Goal: Check status: Check status

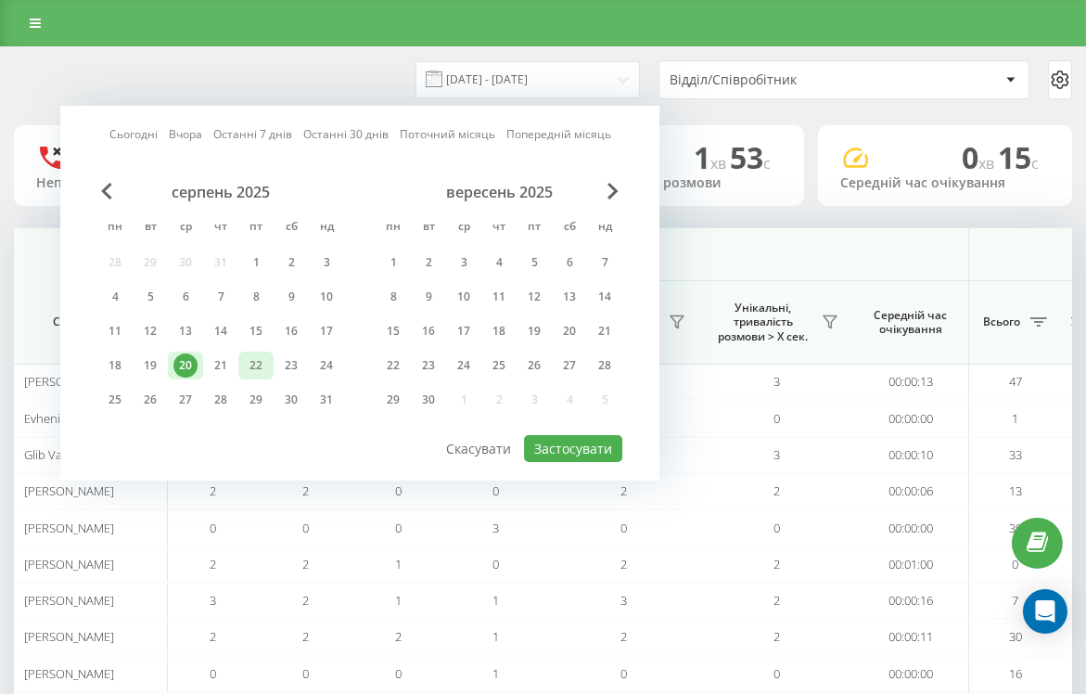
scroll to position [0, 1515]
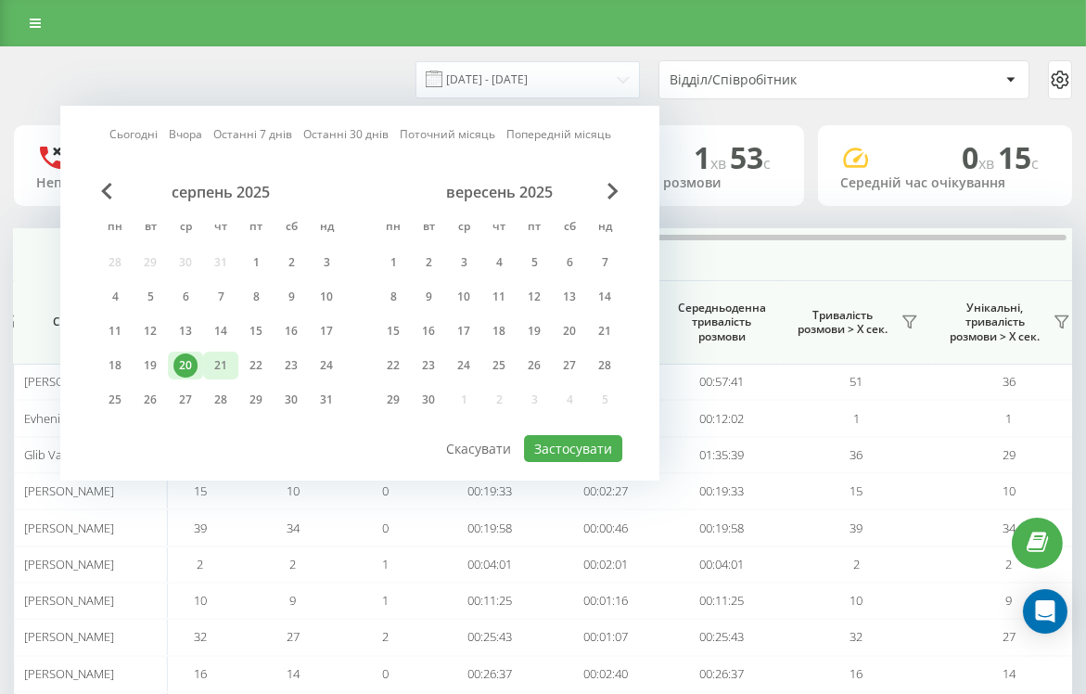
click at [217, 371] on div "21" at bounding box center [221, 365] width 24 height 24
click at [612, 439] on button "Застосувати" at bounding box center [573, 448] width 98 height 27
type input "[DATE] - [DATE]"
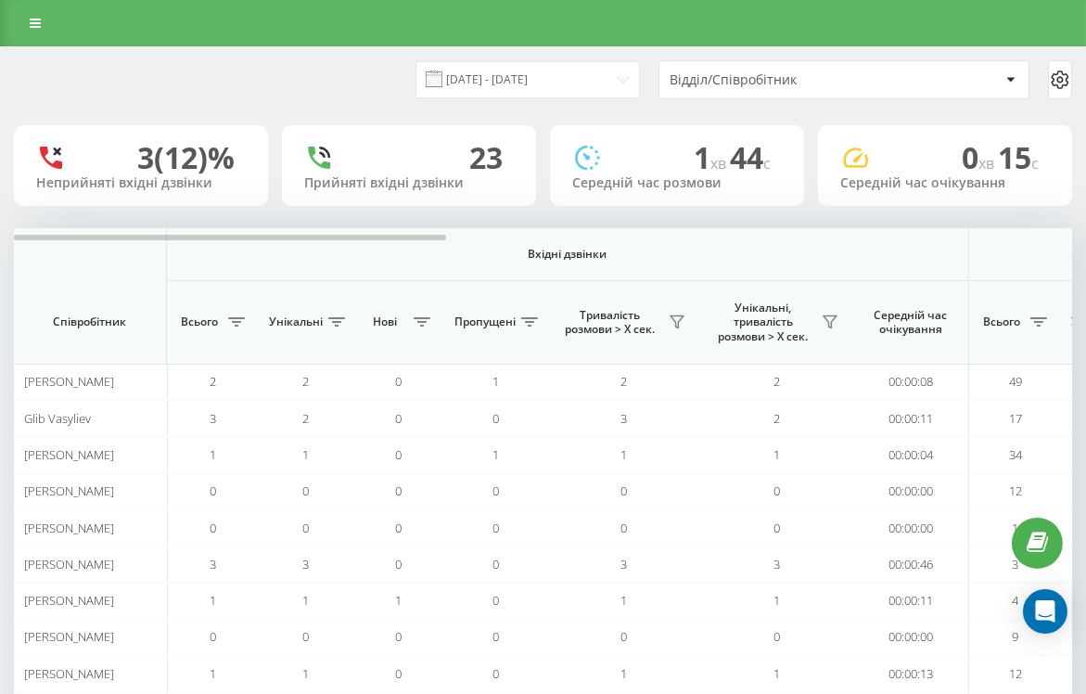
click at [807, 83] on div "Відділ/Співробітник" at bounding box center [780, 80] width 222 height 16
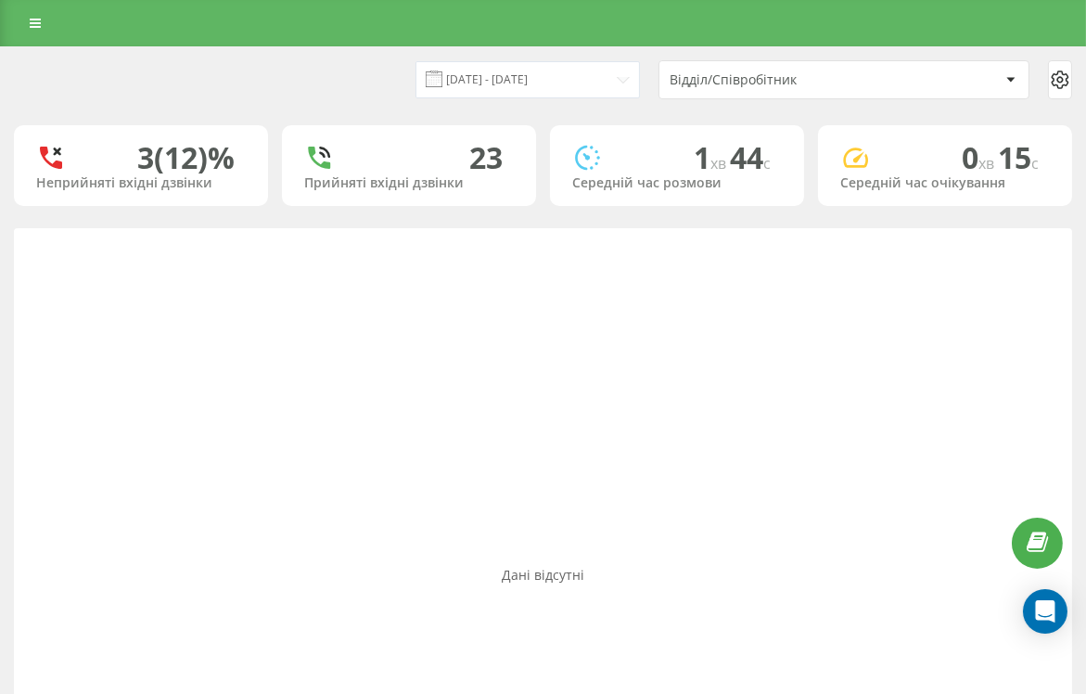
click at [708, 79] on div "Відділ/Співробітник" at bounding box center [780, 80] width 222 height 16
click at [551, 89] on input "[DATE] - [DATE]" at bounding box center [527, 79] width 224 height 36
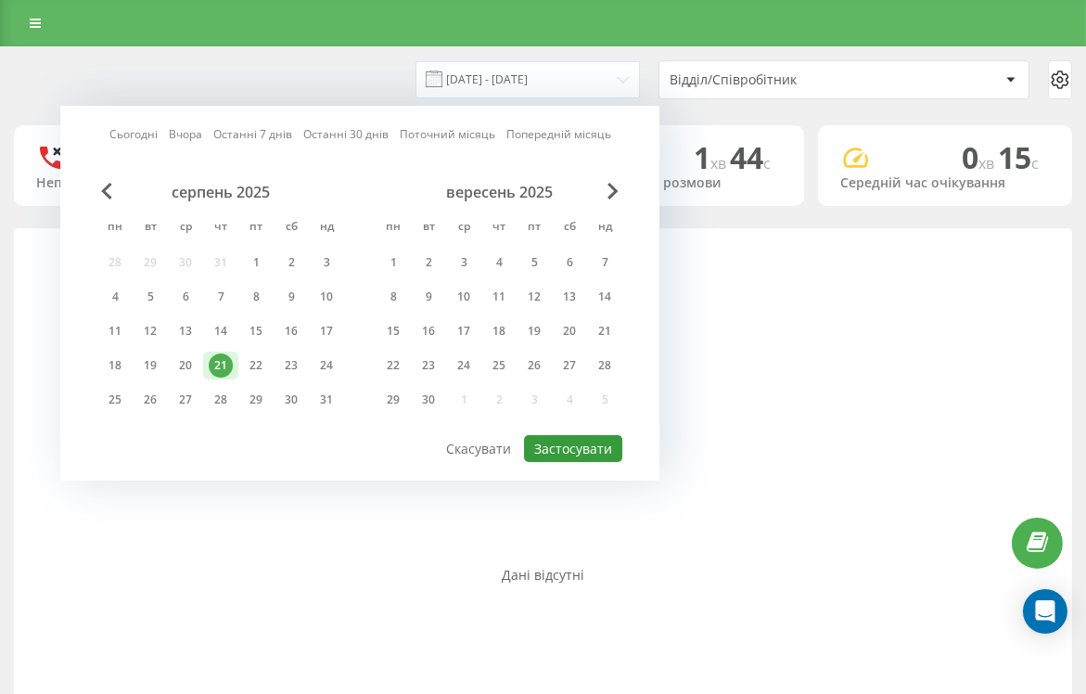
click at [580, 437] on button "Застосувати" at bounding box center [573, 448] width 98 height 27
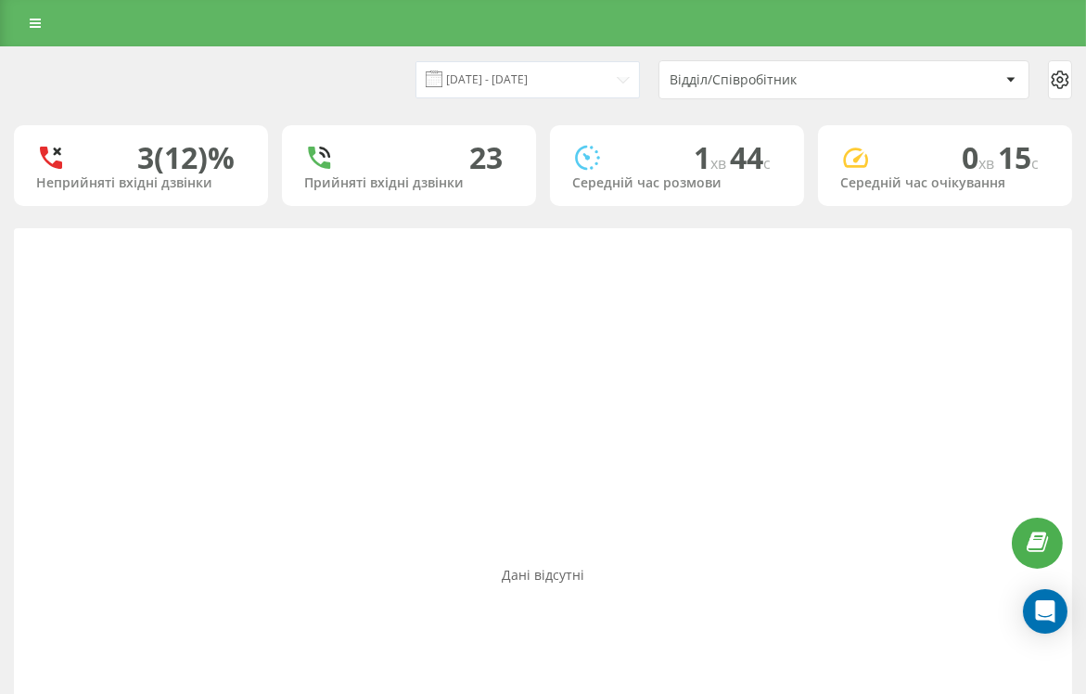
click at [792, 83] on div "Відділ/Співробітник" at bounding box center [780, 80] width 222 height 16
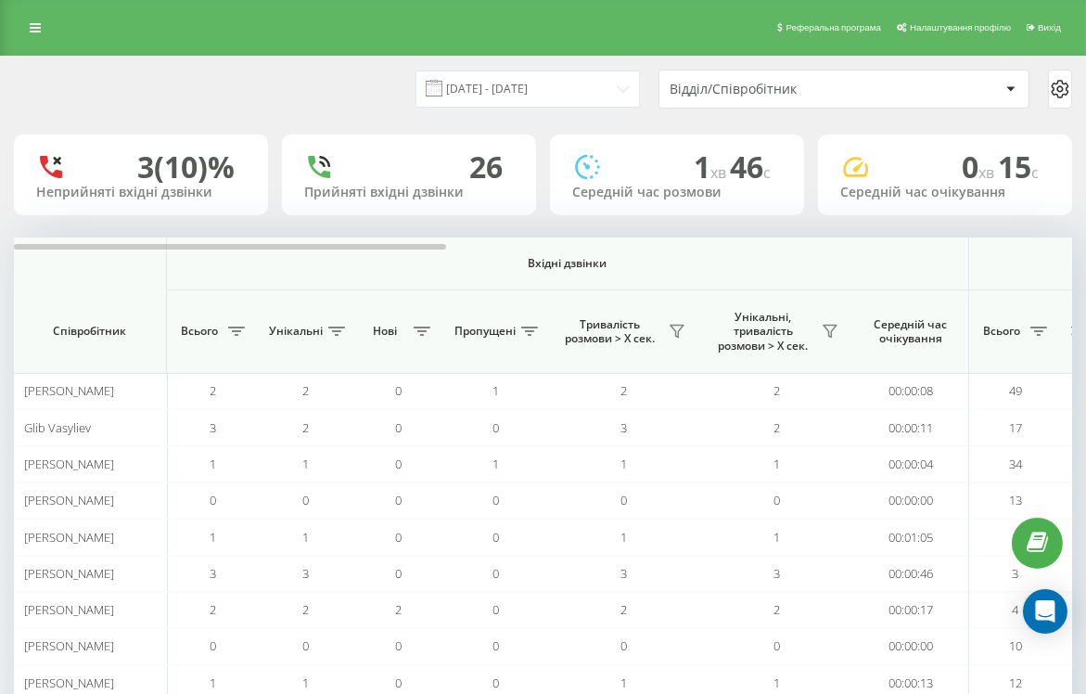
click at [762, 88] on div "Відділ/Співробітник" at bounding box center [780, 90] width 222 height 16
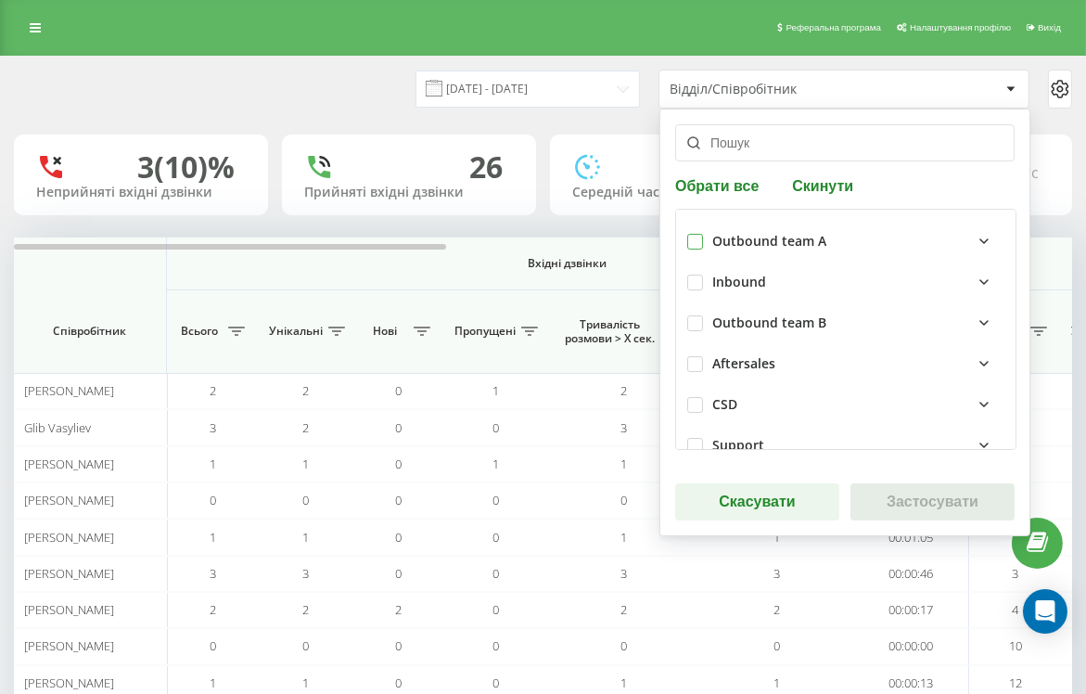
click at [694, 234] on label at bounding box center [695, 234] width 16 height 0
checkbox input "true"
click at [894, 513] on button "Застосувати" at bounding box center [932, 501] width 164 height 37
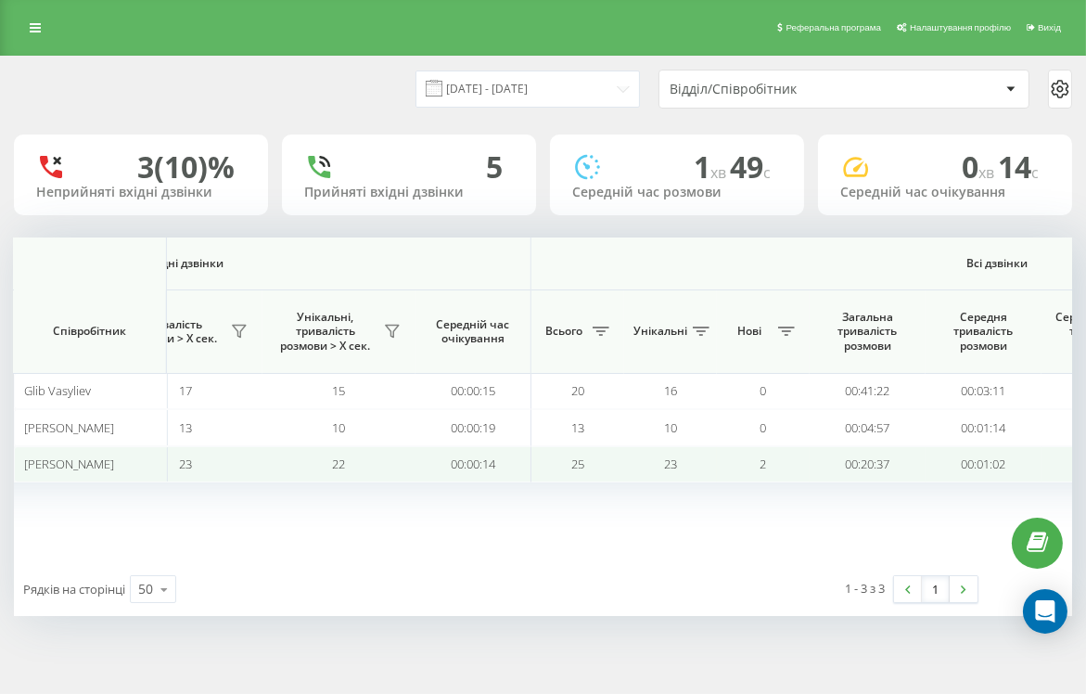
scroll to position [0, 1528]
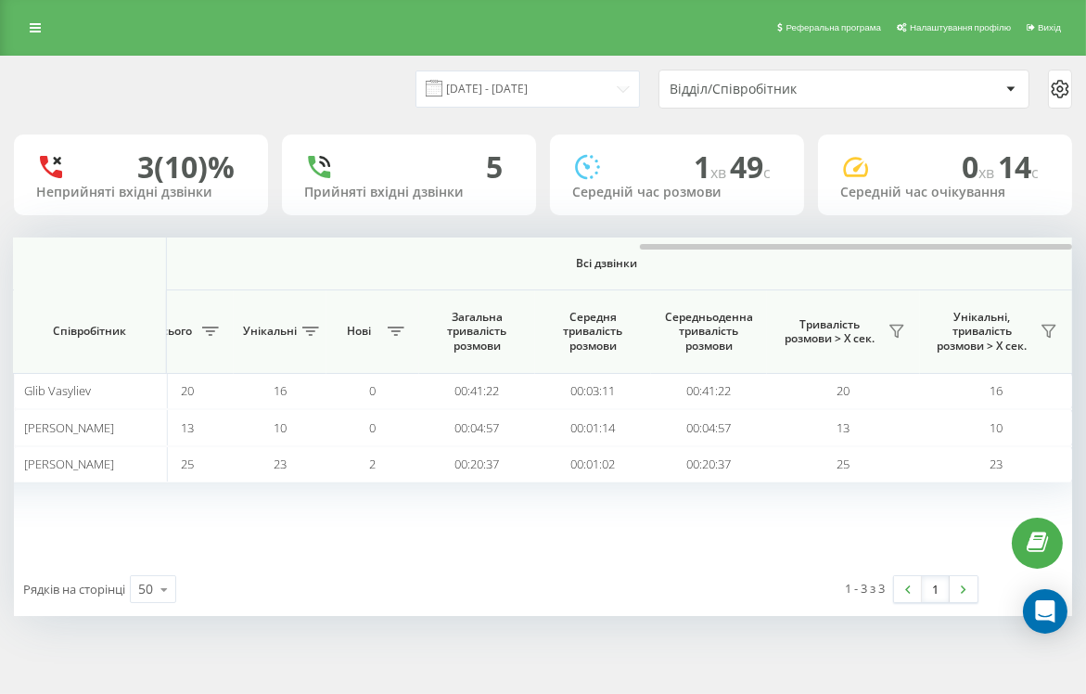
click at [703, 95] on div "Відділ/Співробітник" at bounding box center [780, 90] width 222 height 16
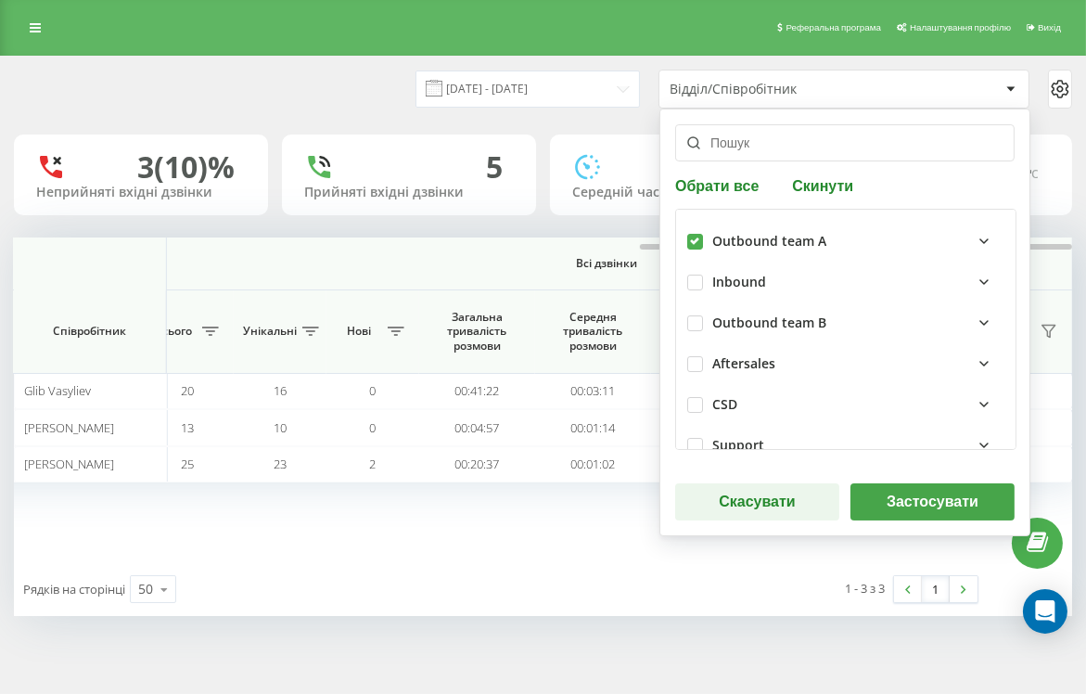
click at [886, 499] on button "Застосувати" at bounding box center [932, 501] width 164 height 37
